Goal: Information Seeking & Learning: Learn about a topic

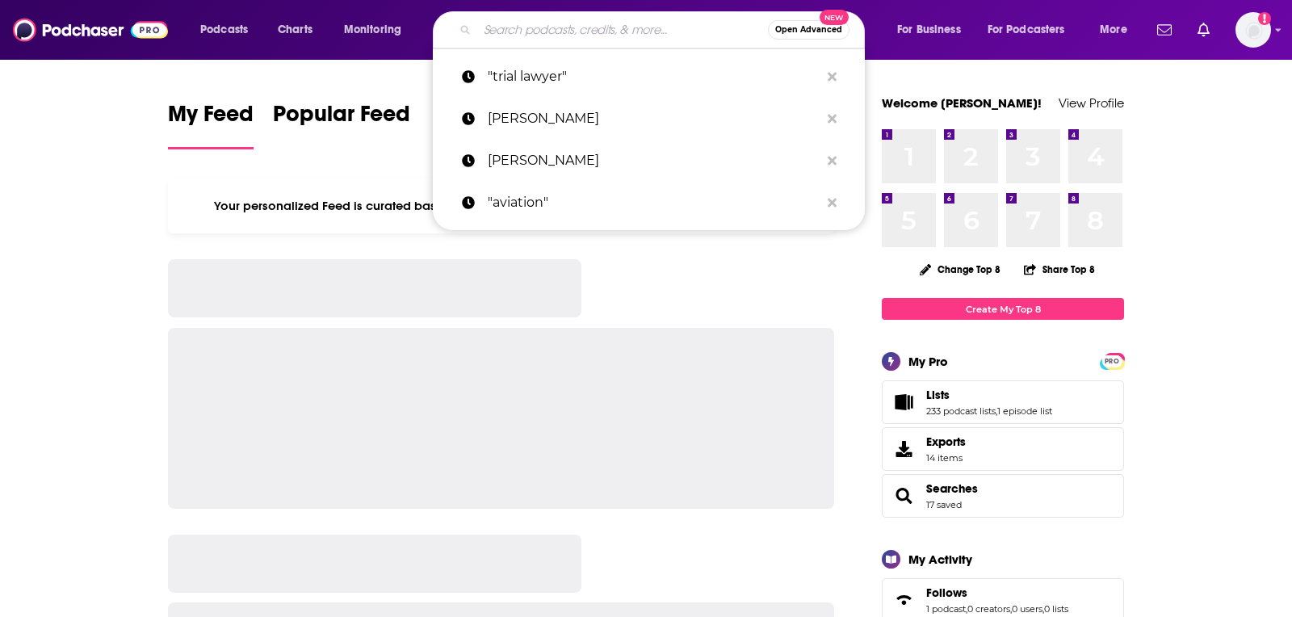
click at [537, 26] on input "Search podcasts, credits, & more..." at bounding box center [622, 30] width 291 height 26
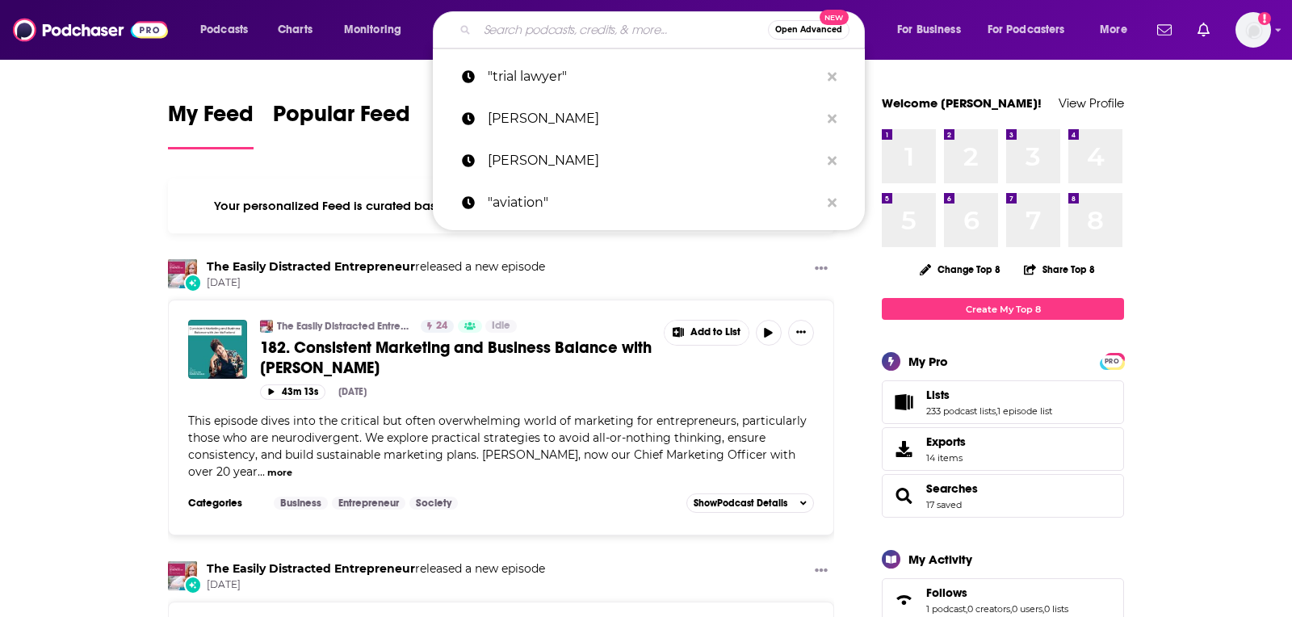
paste input "The New Generation Entrepreneur"
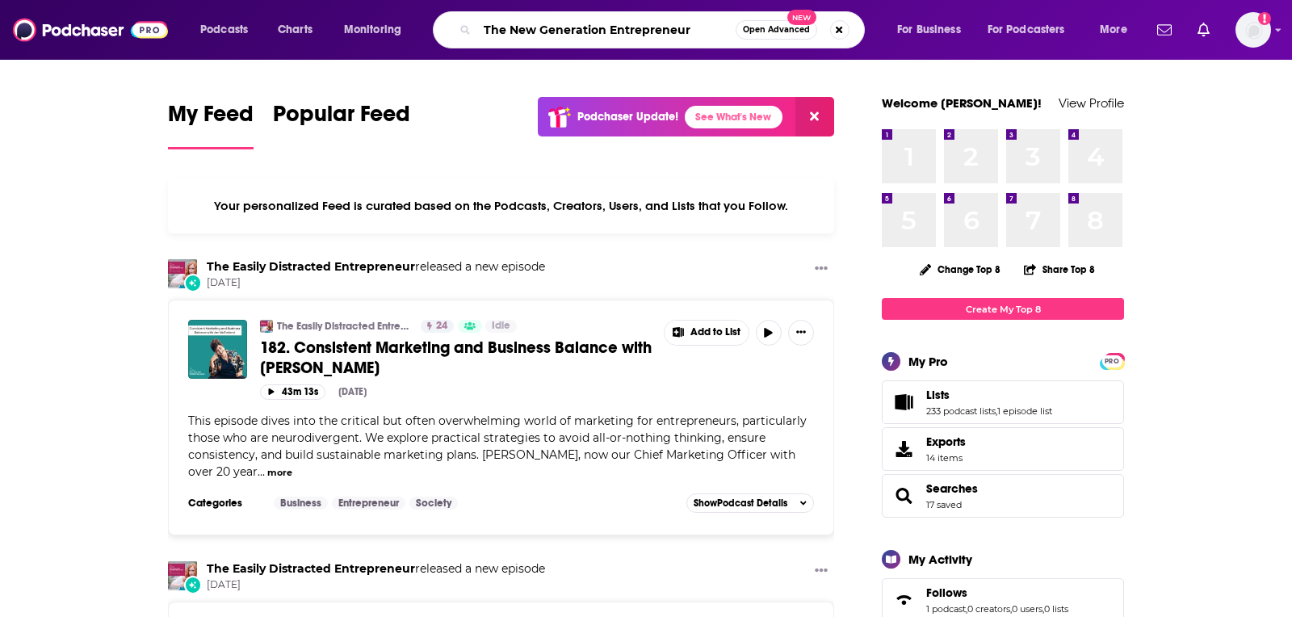
type input "The New Generation Entrepreneur"
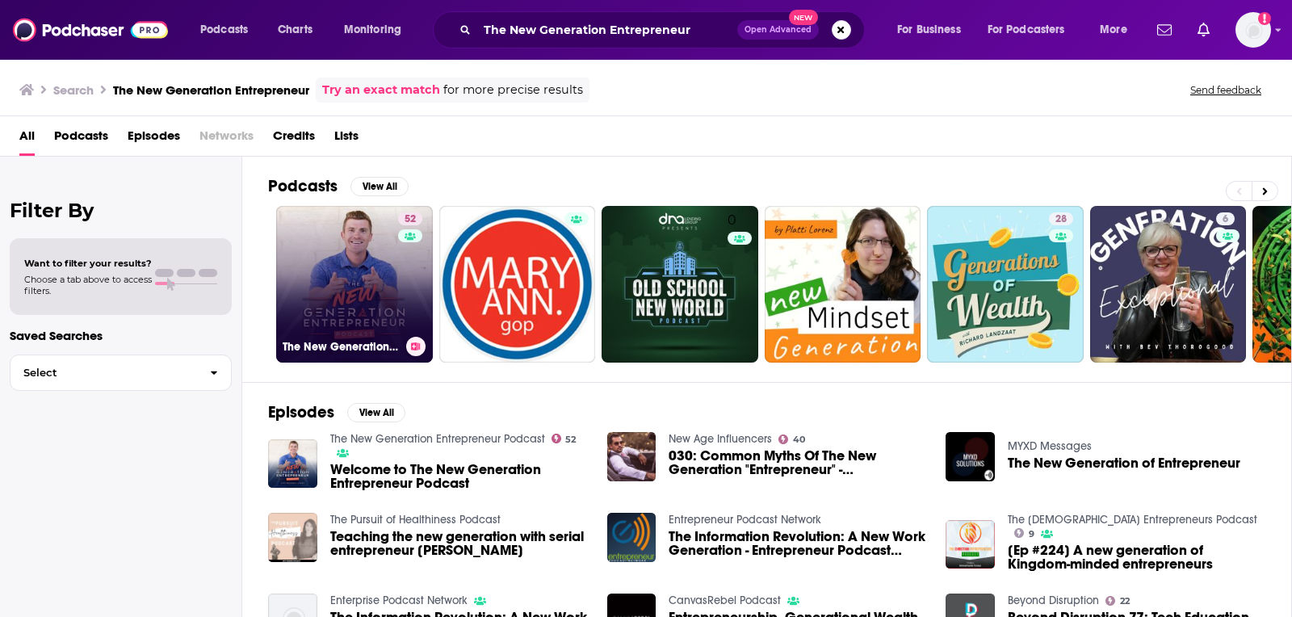
click at [418, 250] on div "52" at bounding box center [412, 274] width 28 height 124
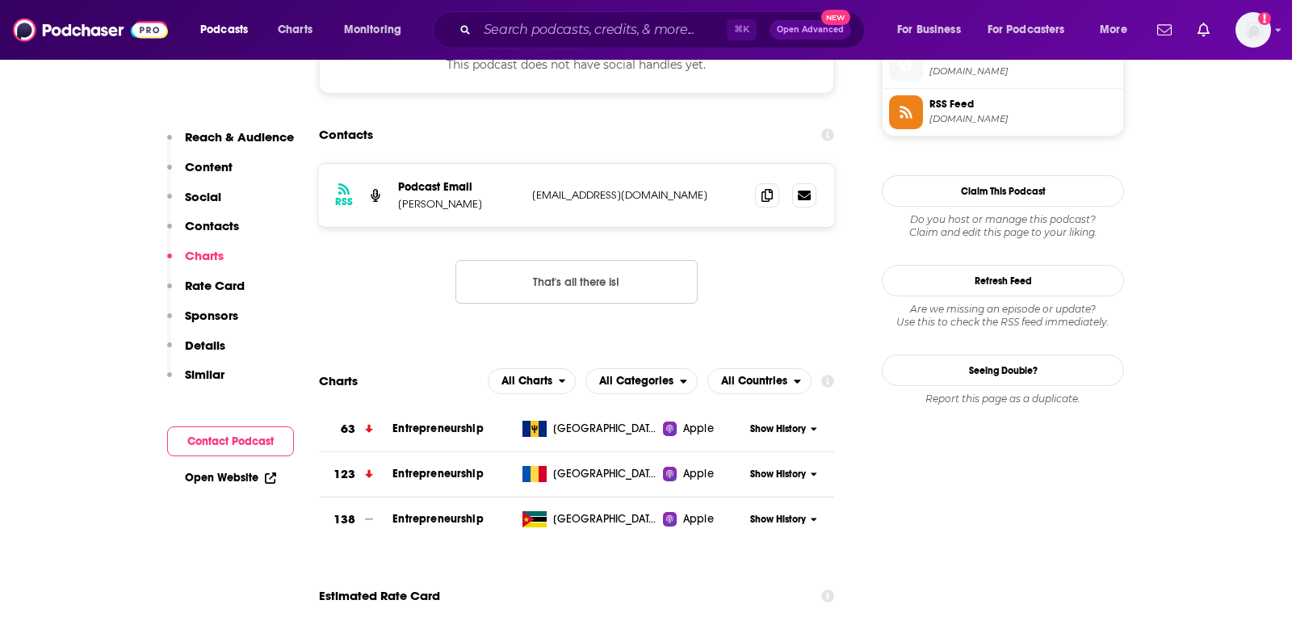
scroll to position [1471, 0]
